Goal: Task Accomplishment & Management: Manage account settings

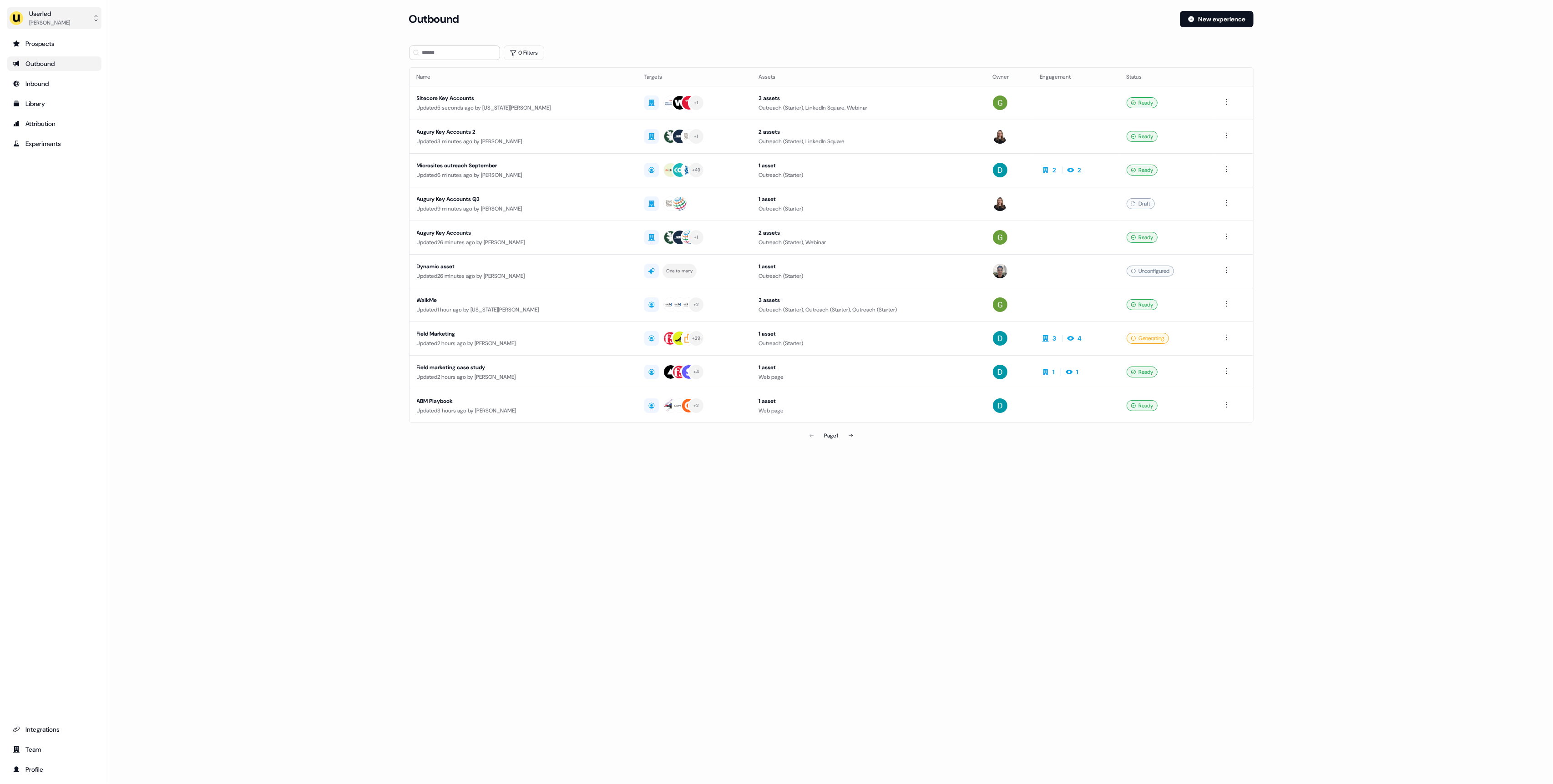
click at [44, 15] on div "Userled" at bounding box center [49, 13] width 41 height 9
click at [44, 49] on div "Impersonate (Admin) Help documentation Feedback Logout" at bounding box center [54, 67] width 86 height 69
drag, startPoint x: 47, startPoint y: 44, endPoint x: 46, endPoint y: 27, distance: 17.0
click at [47, 44] on div "Impersonate (Admin)" at bounding box center [54, 43] width 86 height 17
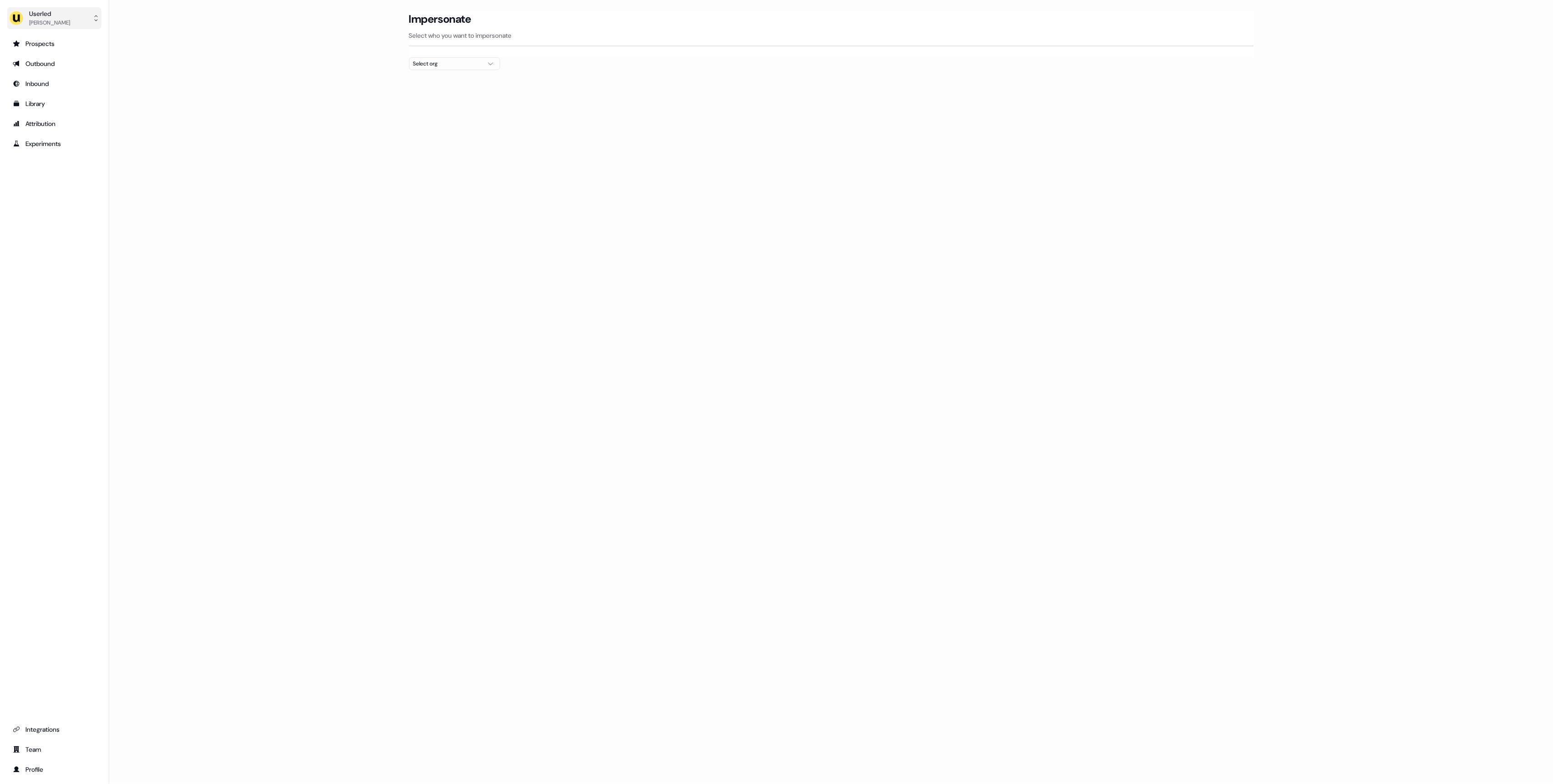
click at [52, 15] on div "Userled" at bounding box center [49, 13] width 41 height 9
click at [420, 59] on div "Userled [PERSON_NAME] Impersonate (Admin) Help documentation Feedback Logout Pr…" at bounding box center [776, 392] width 1553 height 784
click at [421, 61] on div "Select org" at bounding box center [448, 64] width 69 height 9
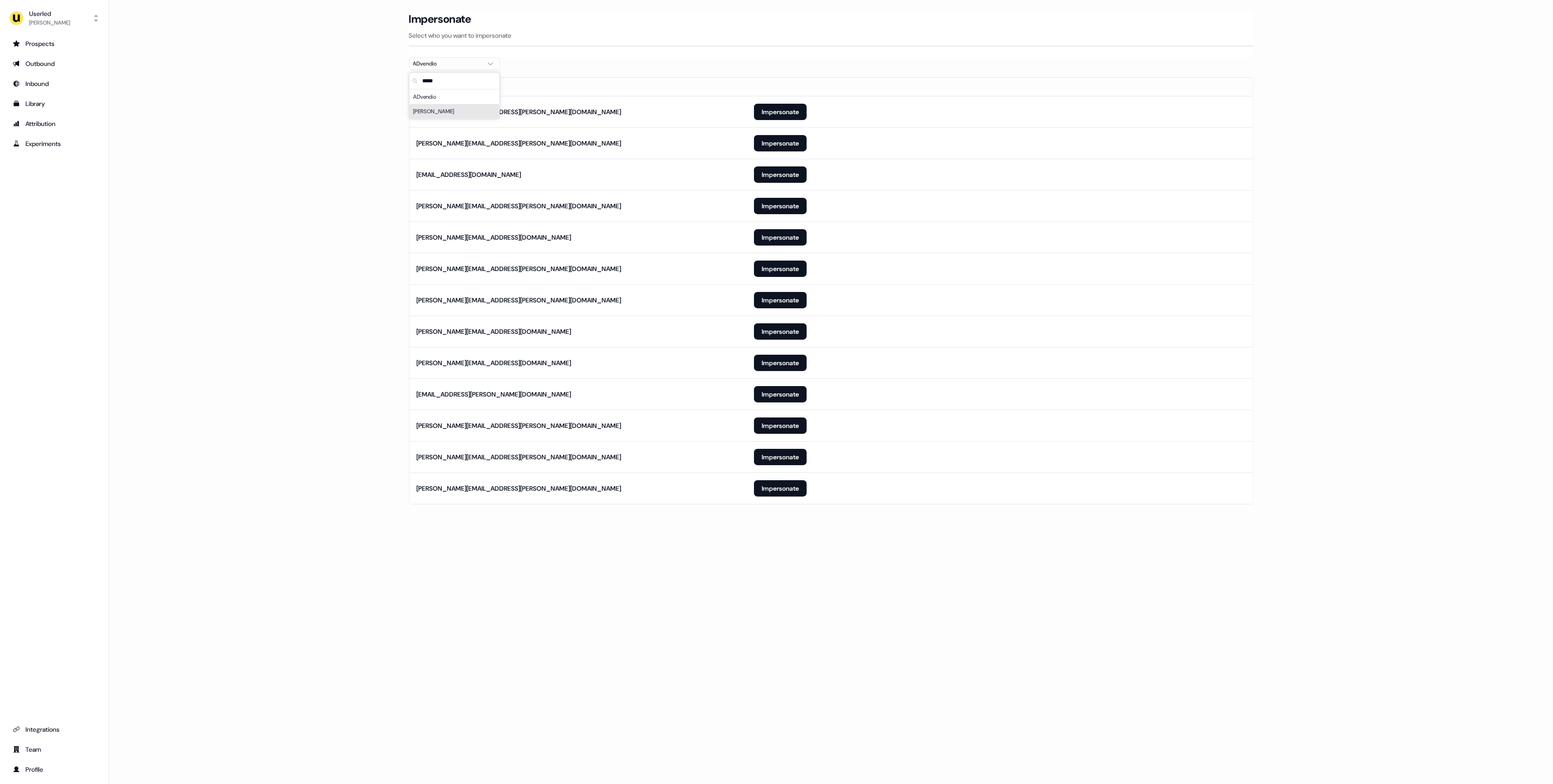
type input "*****"
click at [355, 223] on main "Loading... Impersonate Select who you want to impersonate ADvendio Email [PERSO…" at bounding box center [830, 270] width 1443 height 519
click at [780, 494] on button "Impersonate" at bounding box center [780, 489] width 53 height 17
